Goal: Transaction & Acquisition: Purchase product/service

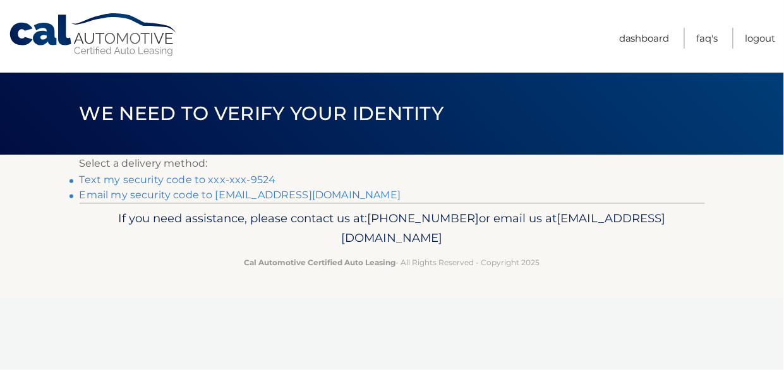
click at [245, 182] on link "Text my security code to xxx-xxx-9524" at bounding box center [178, 180] width 196 height 12
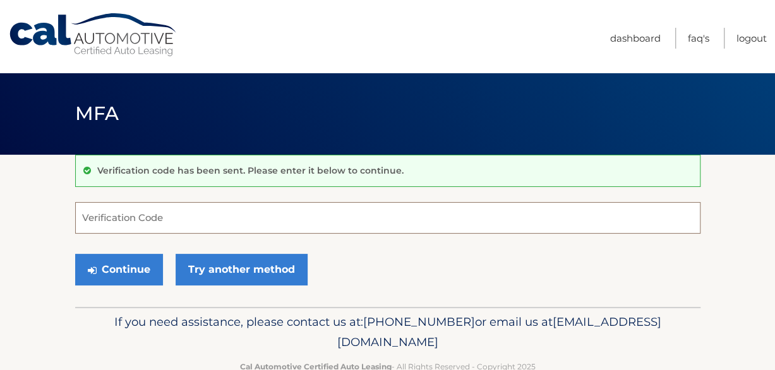
click at [260, 216] on input "Verification Code" at bounding box center [387, 218] width 625 height 32
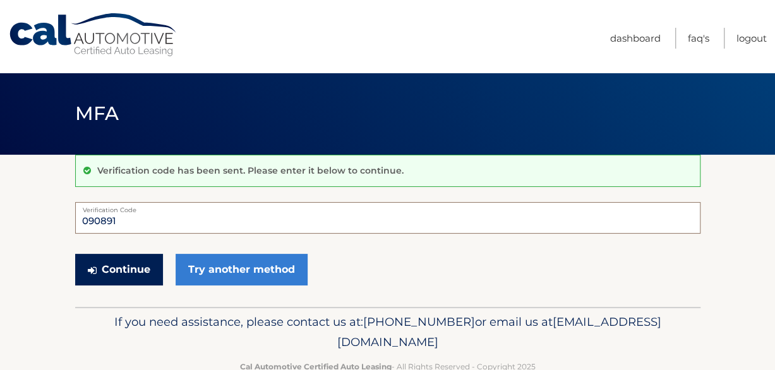
type input "090891"
click at [119, 269] on button "Continue" at bounding box center [119, 270] width 88 height 32
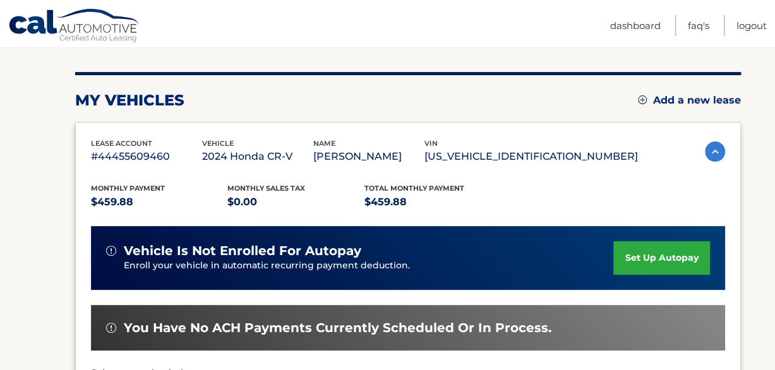
scroll to position [253, 0]
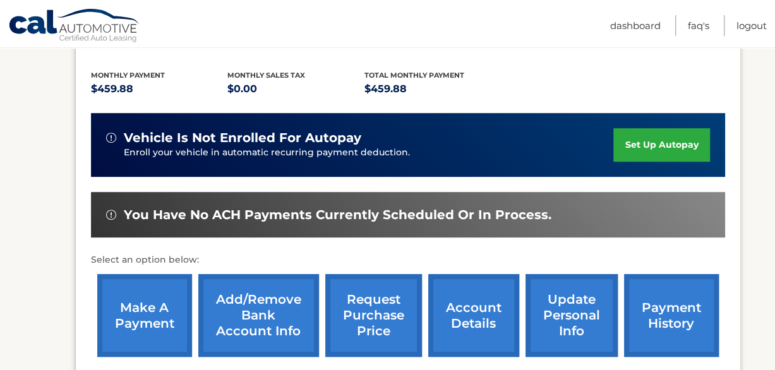
click at [154, 316] on link "make a payment" at bounding box center [144, 315] width 95 height 83
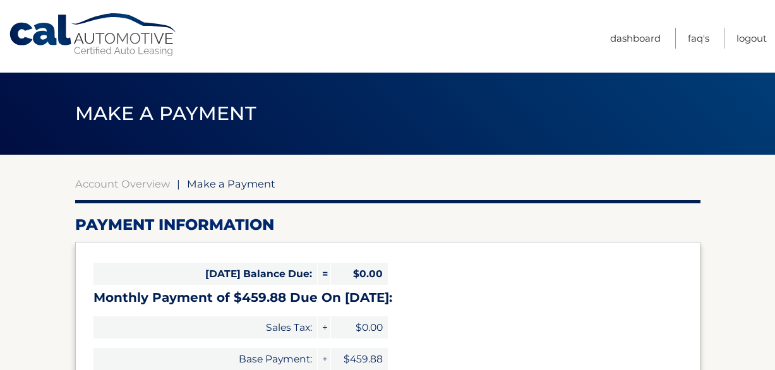
select select "YjcxNjVlOWMtYmEzMS00OTFmLWE3YTItMTlmYTM4MGYyNDJl"
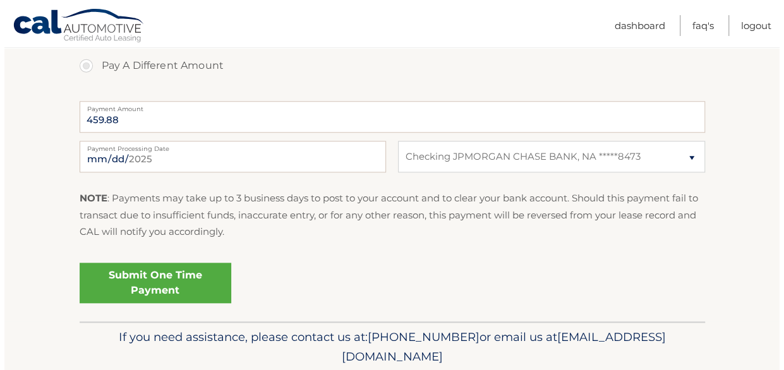
scroll to position [505, 0]
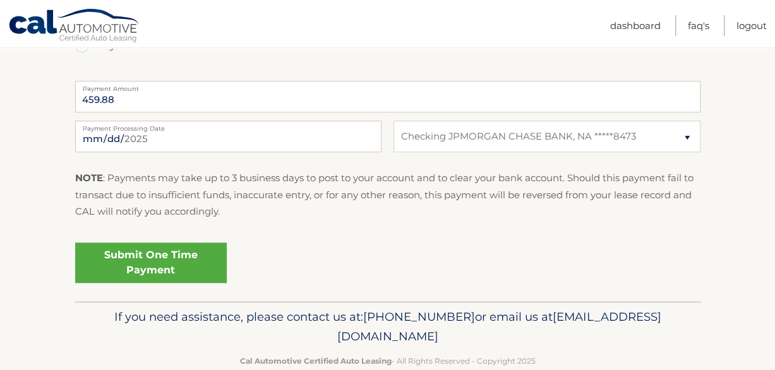
click at [187, 263] on link "Submit One Time Payment" at bounding box center [151, 262] width 152 height 40
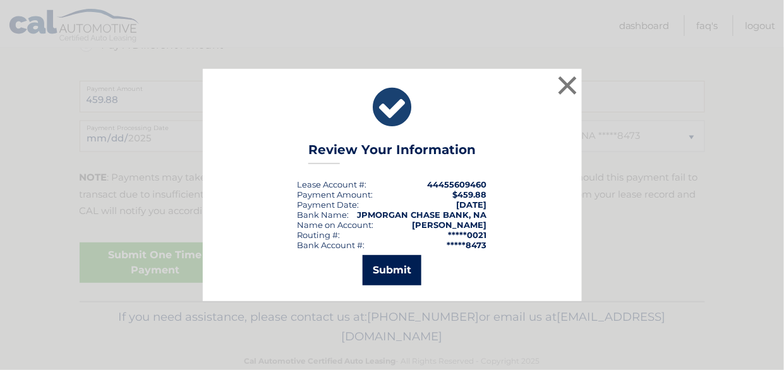
click at [397, 272] on button "Submit" at bounding box center [391, 270] width 59 height 30
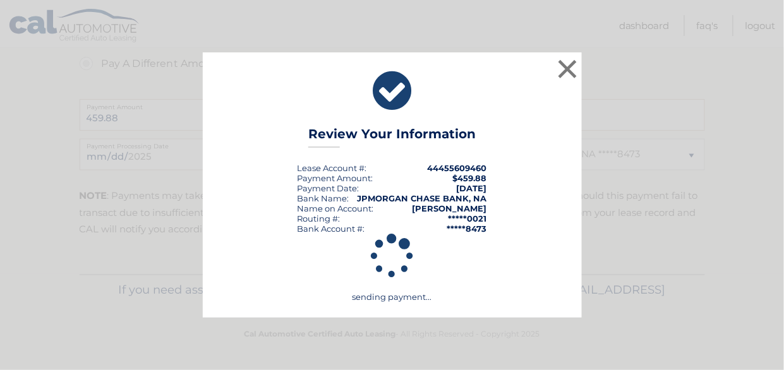
scroll to position [486, 0]
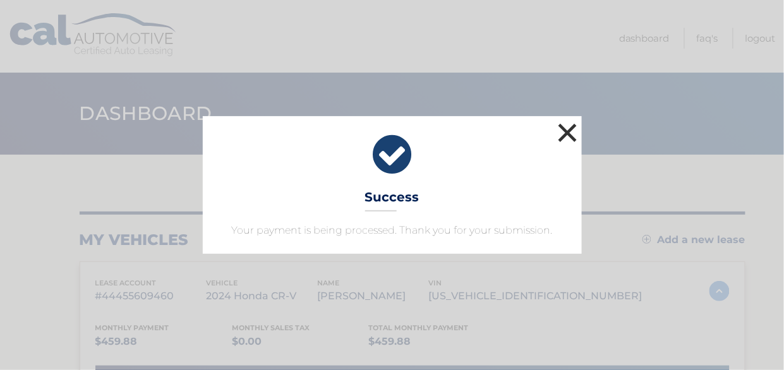
click at [566, 127] on button "×" at bounding box center [567, 132] width 25 height 25
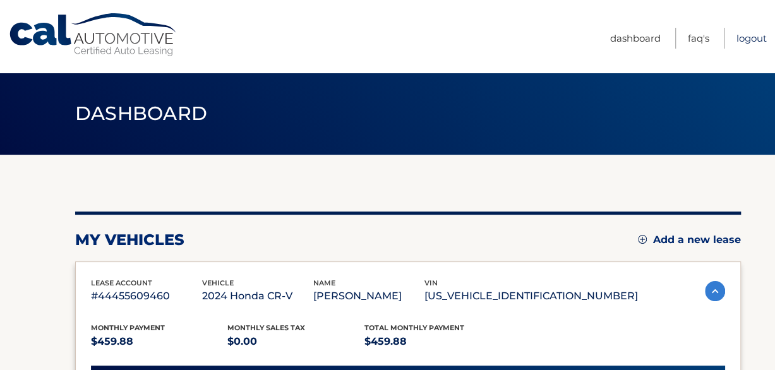
click at [746, 37] on link "Logout" at bounding box center [751, 38] width 30 height 21
